Goal: Obtain resource: Download file/media

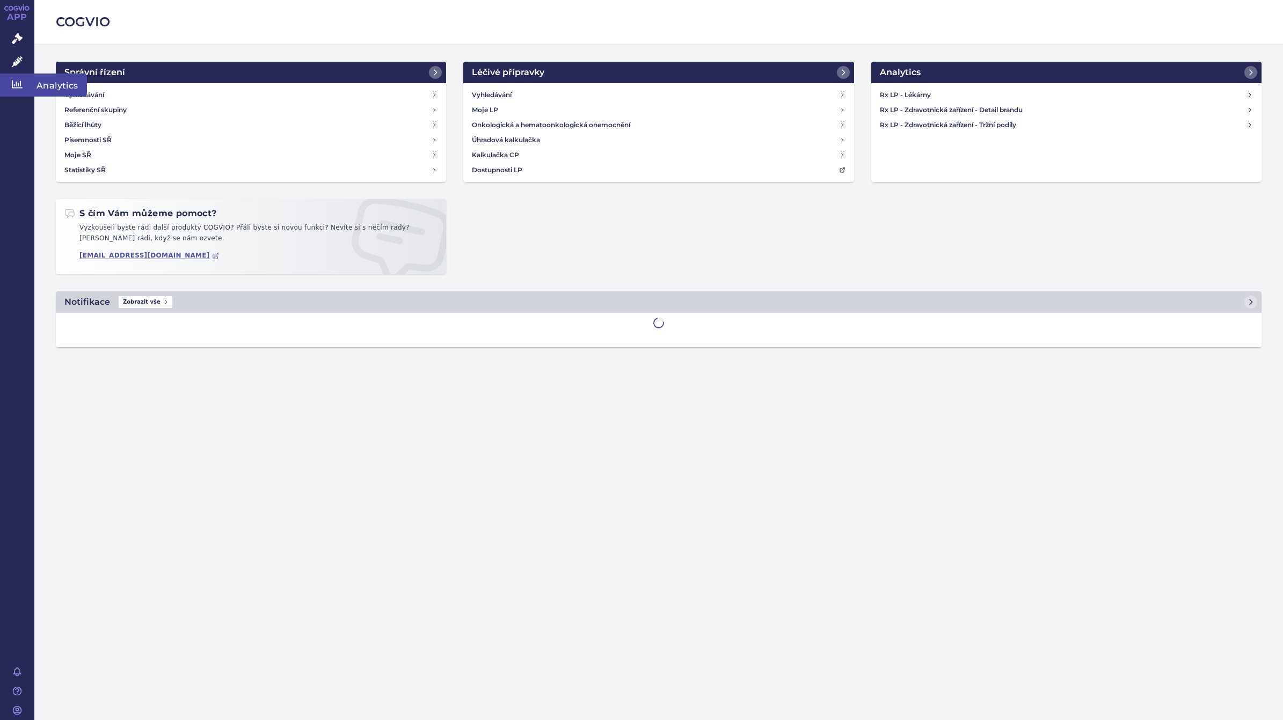
click at [19, 83] on icon at bounding box center [17, 84] width 11 height 11
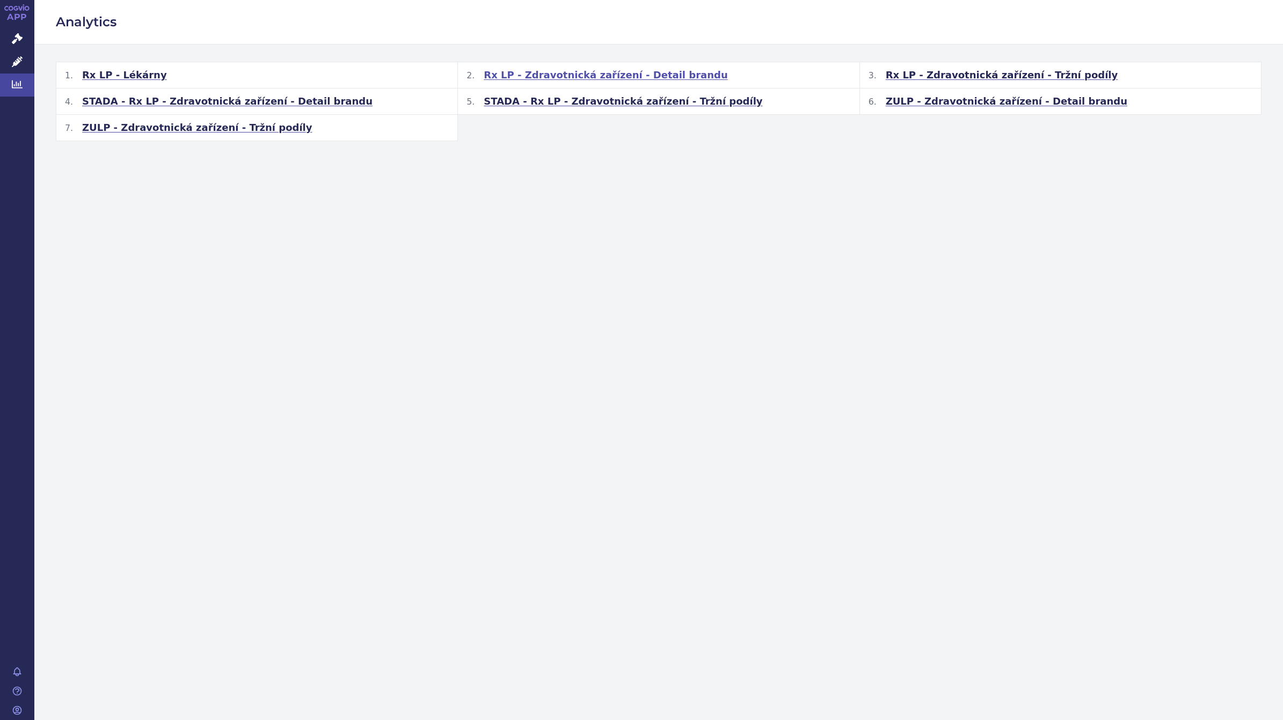
click at [553, 73] on span "Rx LP - Zdravotnická zařízení - Detail brandu" at bounding box center [606, 75] width 244 height 13
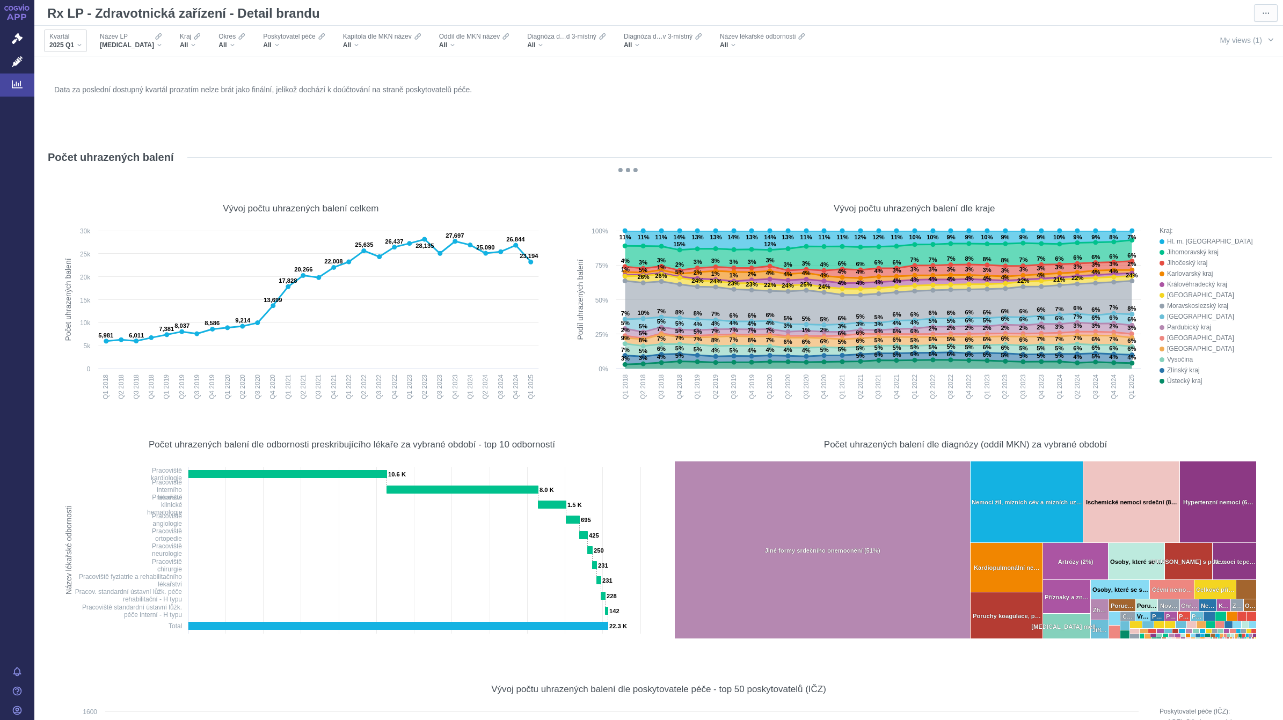
click at [74, 46] on span "2025 Q1" at bounding box center [61, 45] width 25 height 9
checkbox input "true"
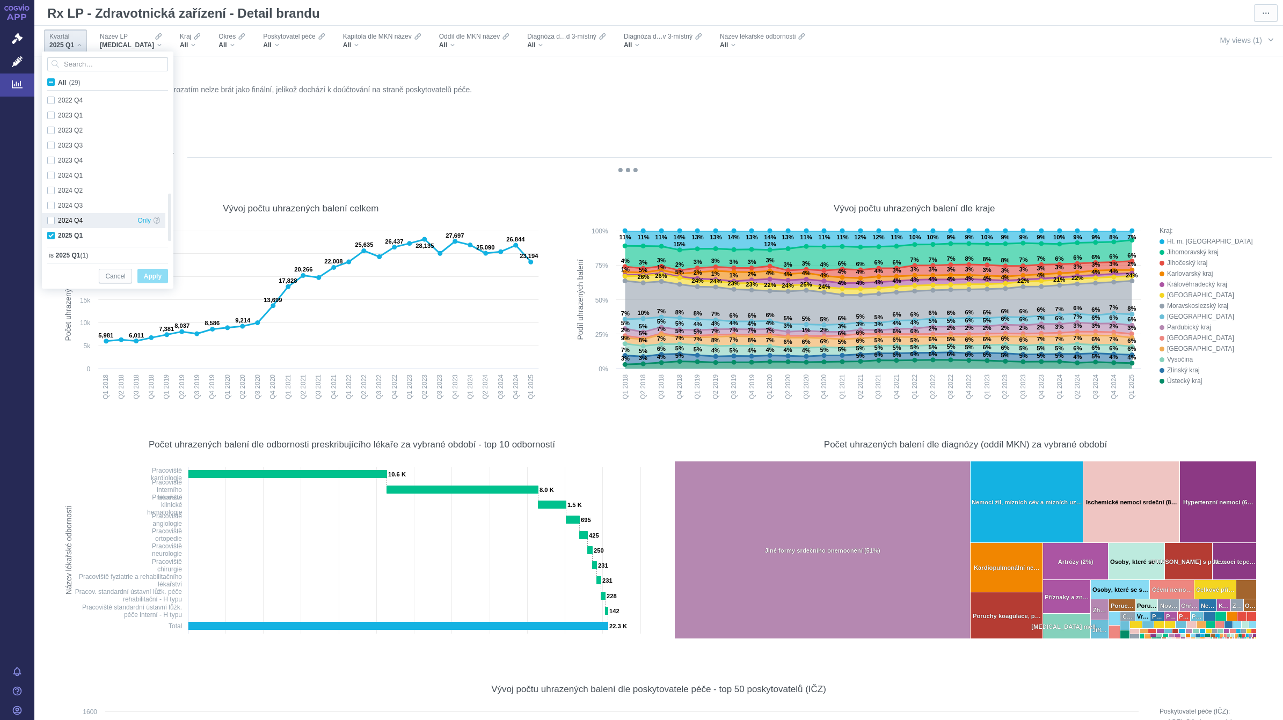
click at [47, 220] on div "2024 Q4 Only" at bounding box center [103, 220] width 123 height 15
checkbox input "true"
click at [49, 206] on div "2024 Q3 Only" at bounding box center [103, 205] width 123 height 15
click at [52, 191] on div "2024 Q2 Only" at bounding box center [103, 190] width 123 height 15
checkbox input "true"
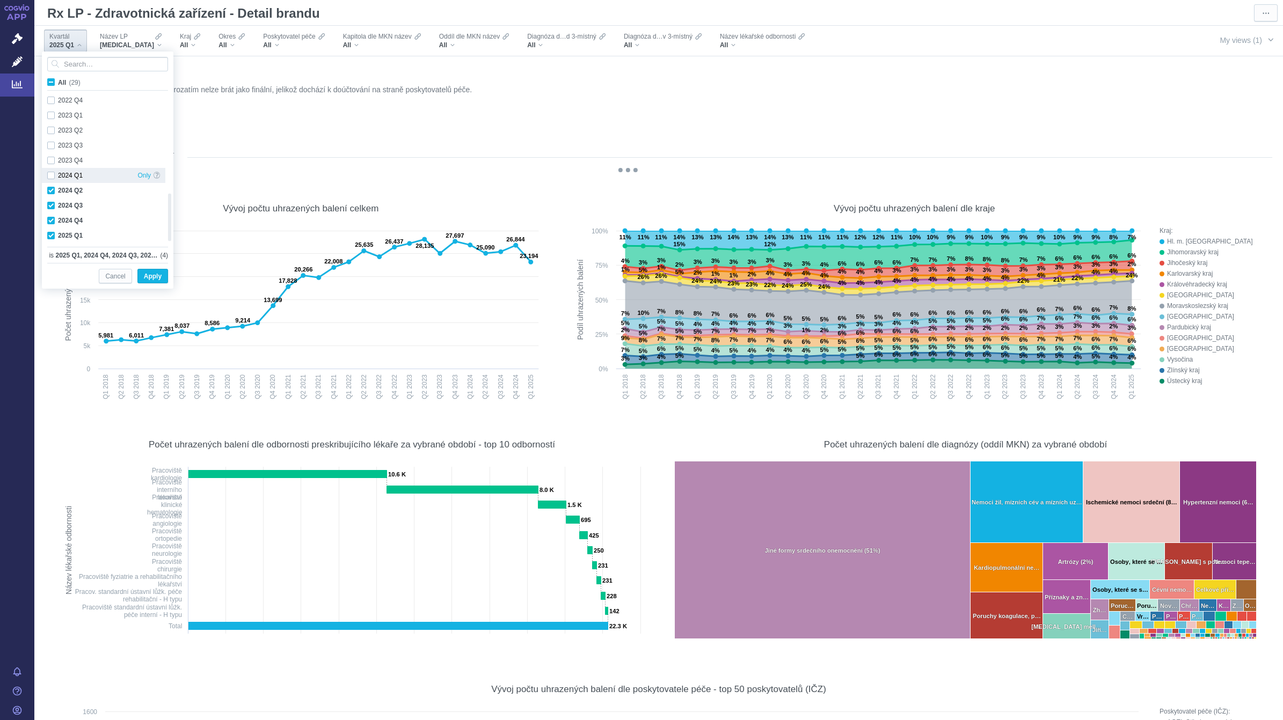
checkbox input "true"
click at [52, 173] on div "2024 Q1 Only" at bounding box center [103, 175] width 123 height 15
checkbox input "true"
click at [152, 276] on span "Apply" at bounding box center [153, 276] width 18 height 13
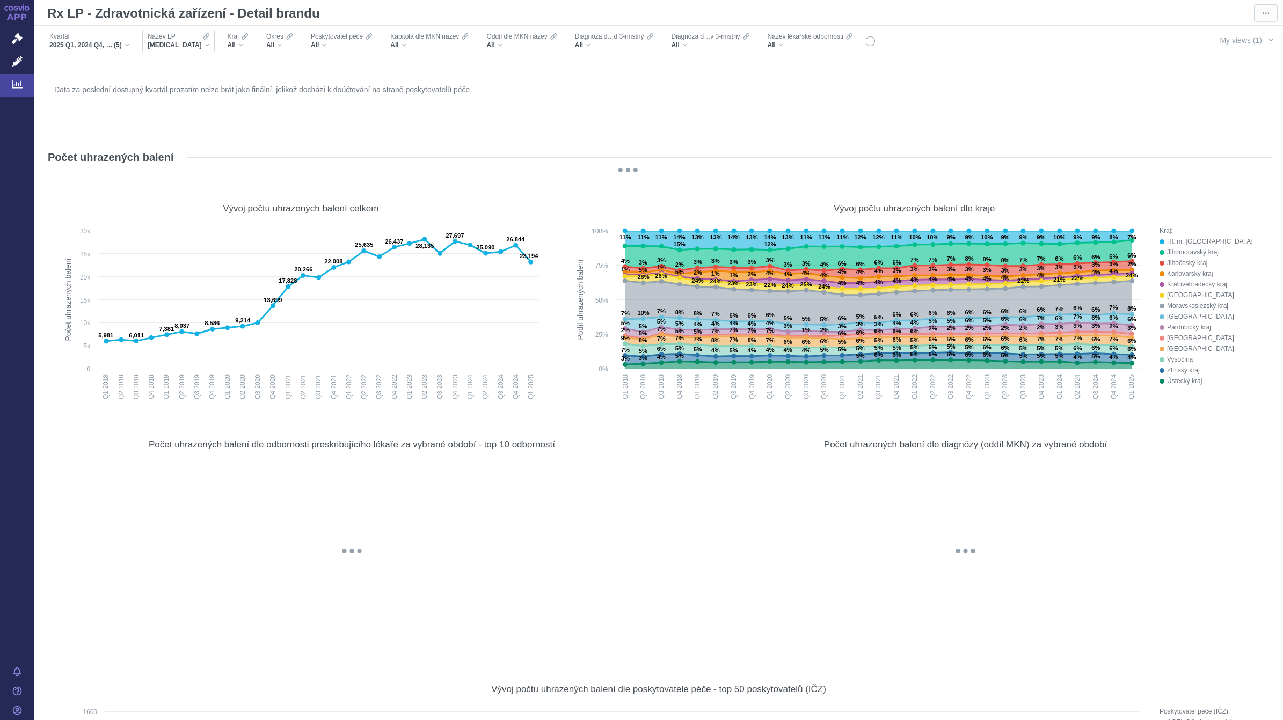
click at [180, 43] on div "[MEDICAL_DATA]" at bounding box center [179, 45] width 62 height 9
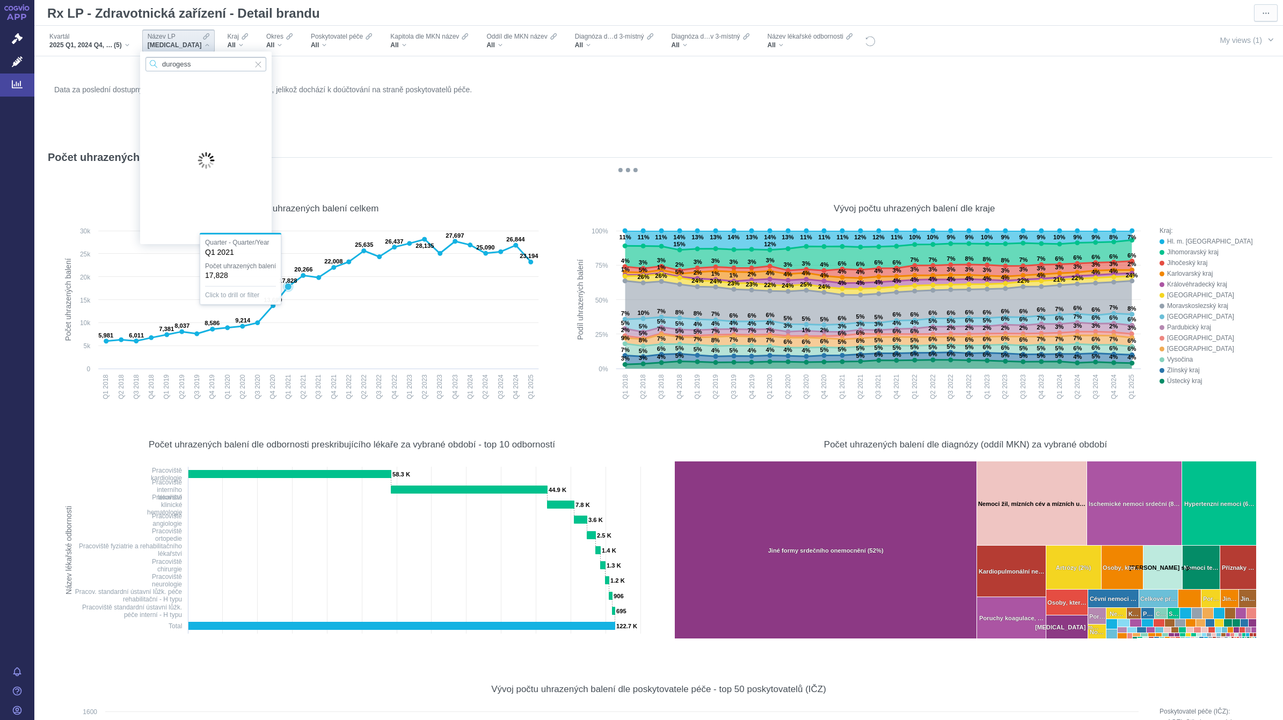
click at [199, 64] on input "durogess" at bounding box center [205, 64] width 121 height 14
type input "duroges"
drag, startPoint x: 179, startPoint y: 79, endPoint x: 188, endPoint y: 81, distance: 9.4
click at [179, 79] on span "[MEDICAL_DATA]" at bounding box center [205, 81] width 121 height 15
click at [188, 82] on div "Data za poslední dostupný kvartál prozatím nelze brát jako finální, jelikož doc…" at bounding box center [659, 108] width 1214 height 52
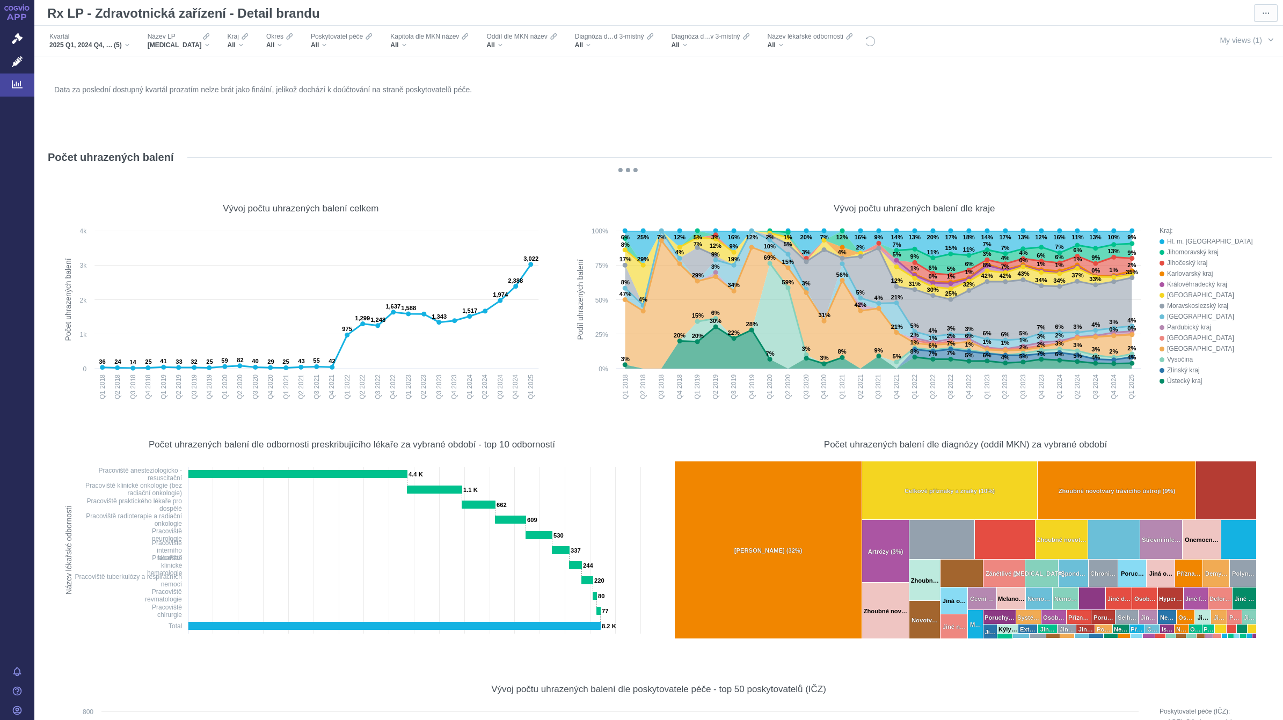
click at [738, 108] on div "Data za poslední dostupný kvartál prozatím nelze brát jako finální, jelikož doc…" at bounding box center [659, 108] width 1214 height 52
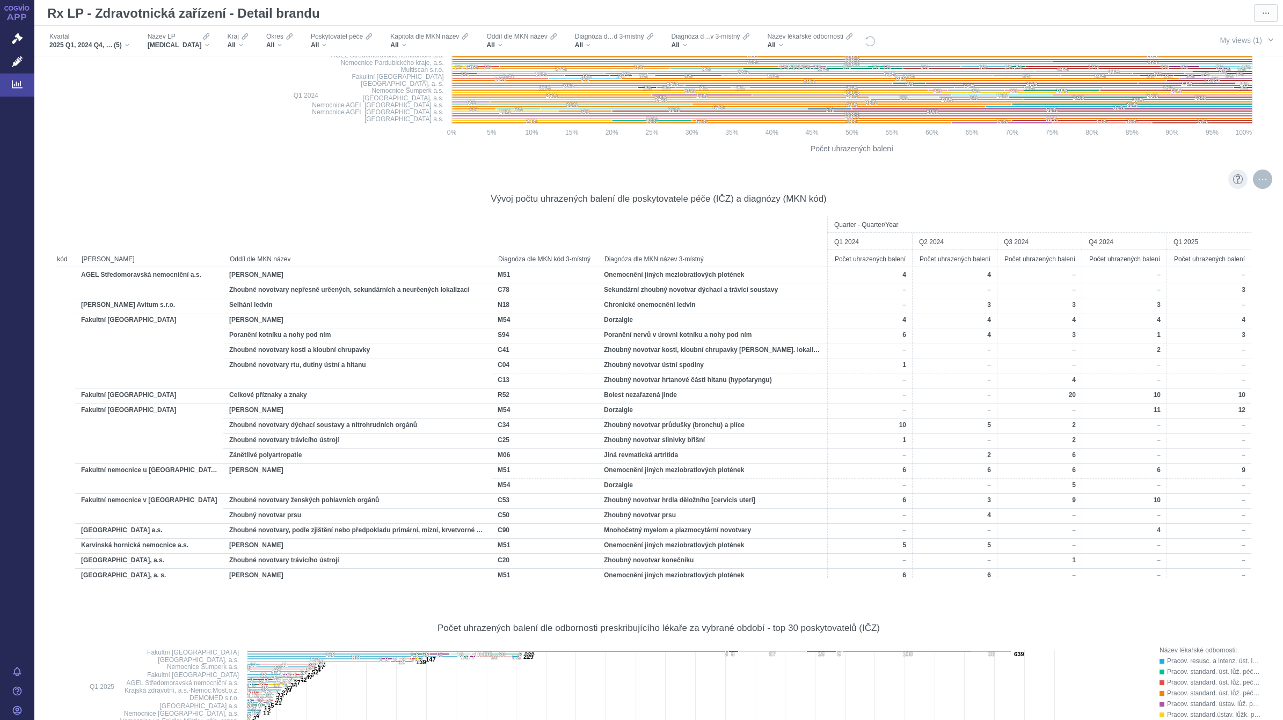
click at [1253, 178] on div "More actions" at bounding box center [1262, 179] width 19 height 19
click at [1151, 204] on span "Export" at bounding box center [1165, 203] width 118 height 11
click at [1142, 246] on div "Formatted (XLSX)" at bounding box center [1165, 246] width 134 height 14
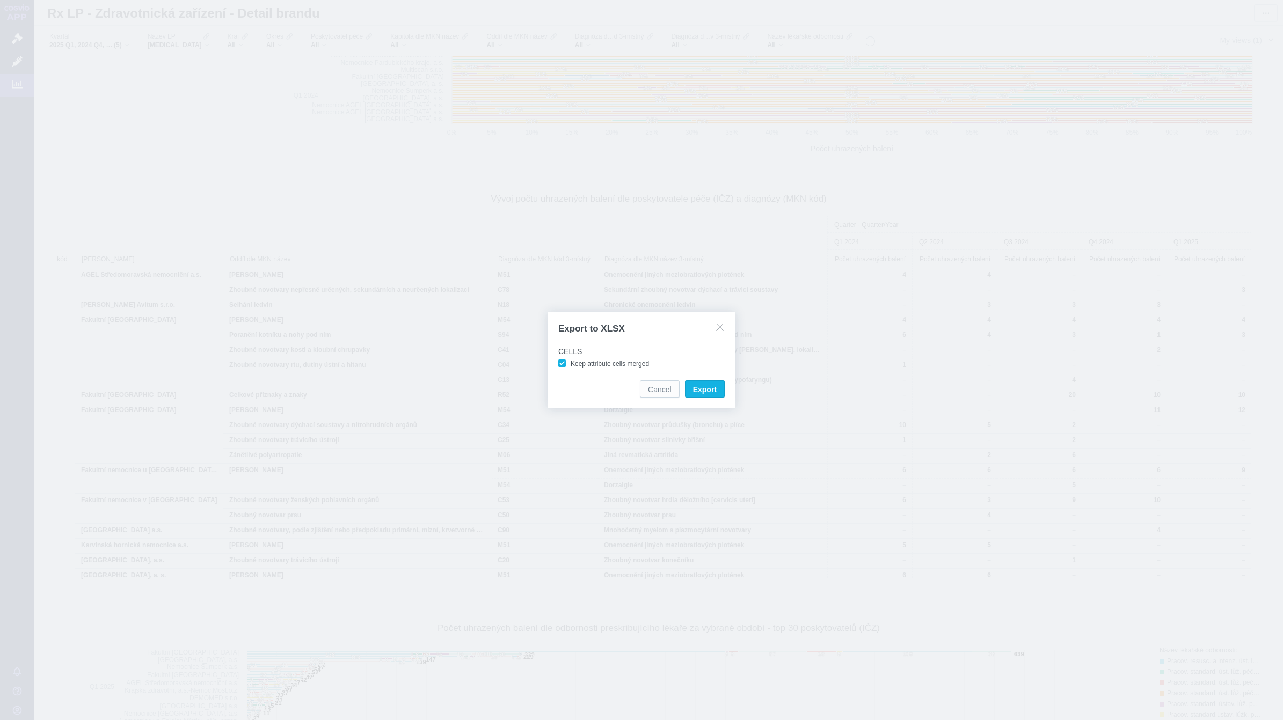
click at [571, 361] on span "Keep attribute cells merged" at bounding box center [610, 364] width 78 height 8
click at [569, 361] on input "Keep attribute cells merged" at bounding box center [572, 361] width 7 height 7
checkbox input "false"
click at [706, 392] on span "Export" at bounding box center [705, 389] width 24 height 11
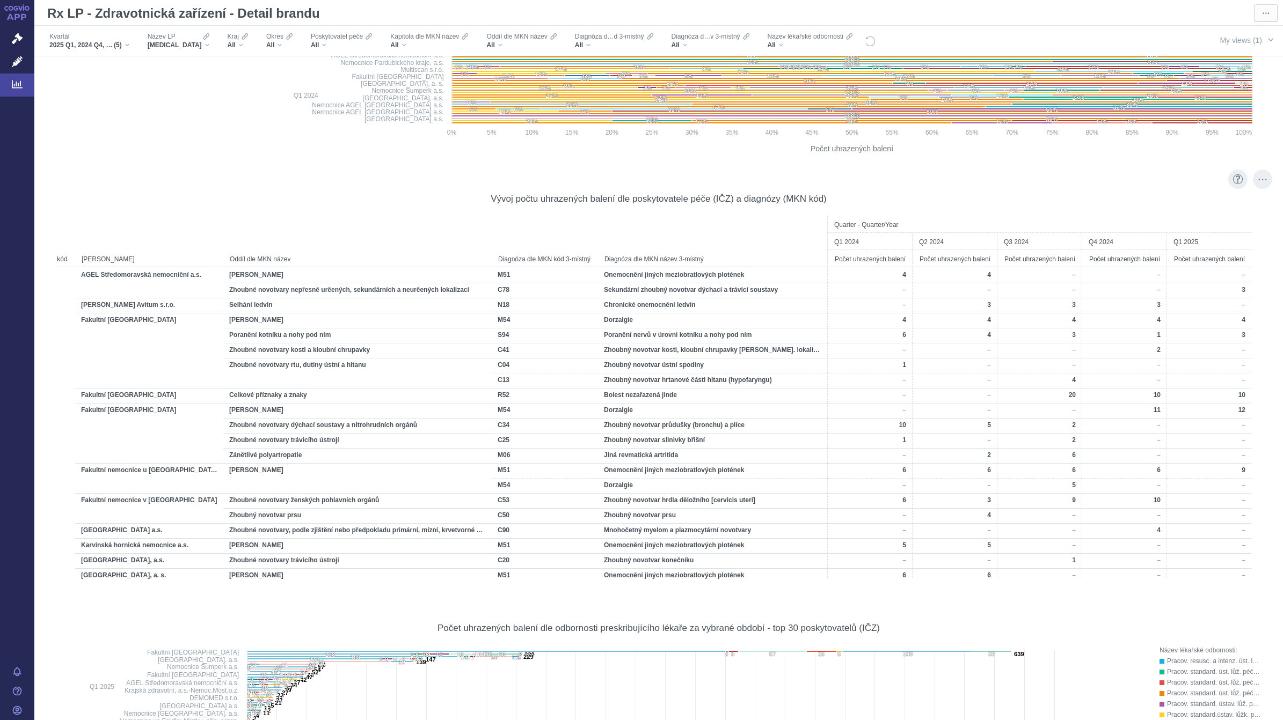
drag, startPoint x: 329, startPoint y: 193, endPoint x: 331, endPoint y: 186, distance: 7.2
click at [329, 193] on div "Vývoj počtu uhrazených balení dle poskytovatele péče (IČZ) a diagnózy (MKN kód)" at bounding box center [658, 199] width 1205 height 12
